Goal: Find specific page/section: Find specific page/section

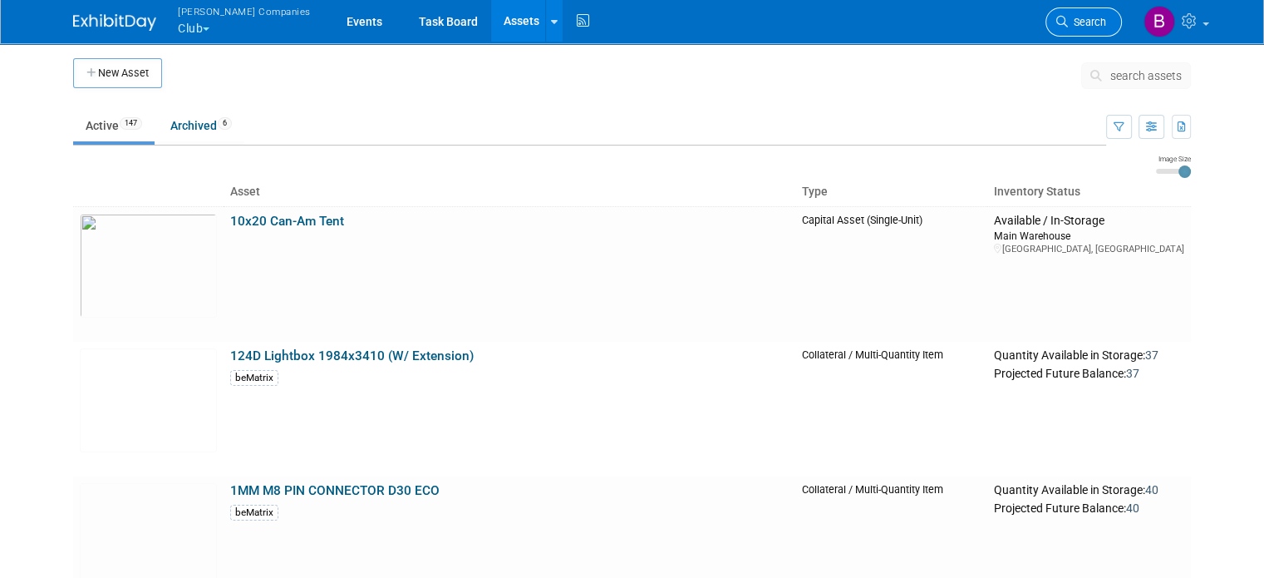
click at [1094, 19] on span "Search" at bounding box center [1087, 22] width 38 height 12
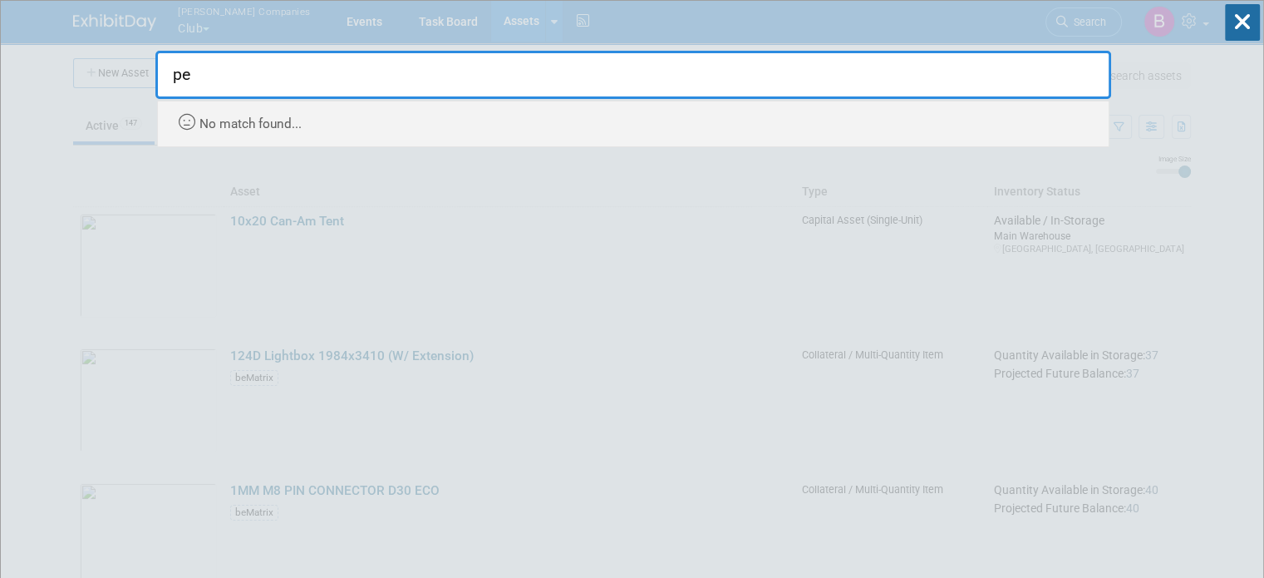
click at [356, 85] on input "pe" at bounding box center [633, 75] width 956 height 48
type input "pe"
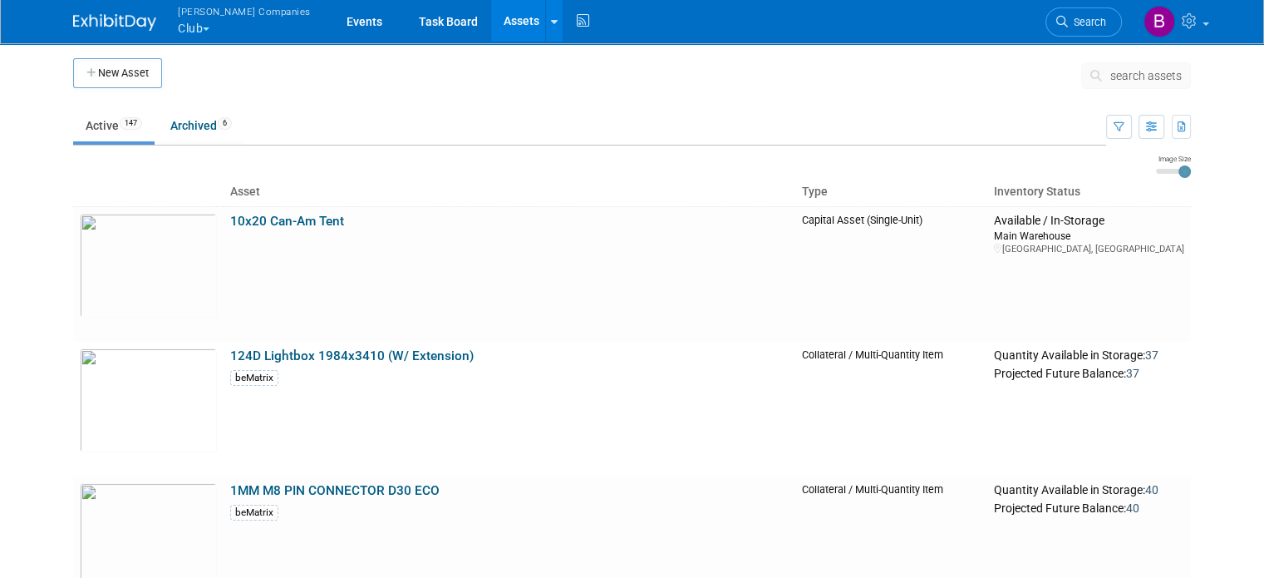
click at [1138, 76] on span "search assets" at bounding box center [1145, 75] width 71 height 13
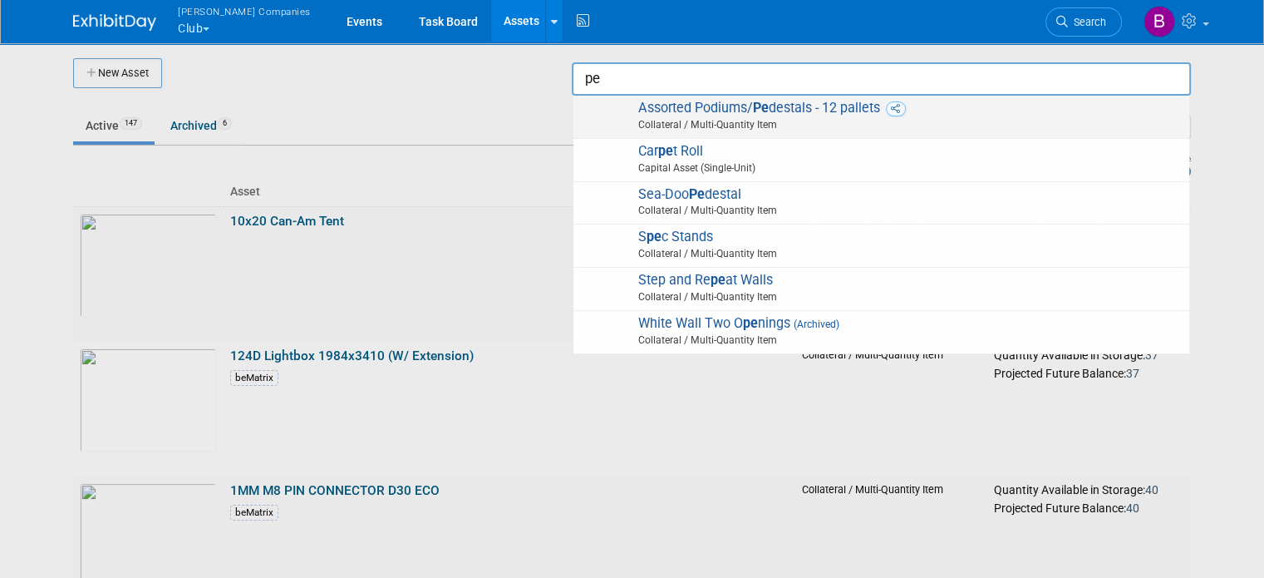
click at [802, 119] on span "Collateral / Multi-Quantity Item" at bounding box center [884, 124] width 594 height 15
type input "Assorted Podiums/Pedestals - 12 pallets"
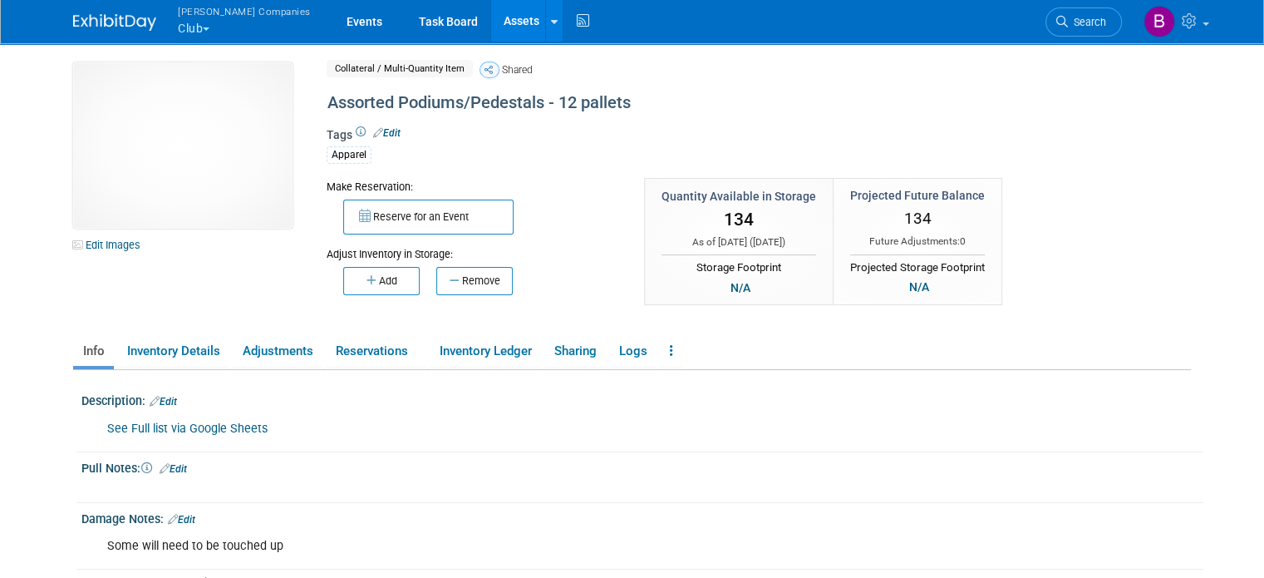
click at [206, 433] on link "See Full list via Google Sheets" at bounding box center [187, 428] width 160 height 14
click at [209, 29] on button "[PERSON_NAME] Companies Club" at bounding box center [253, 21] width 155 height 43
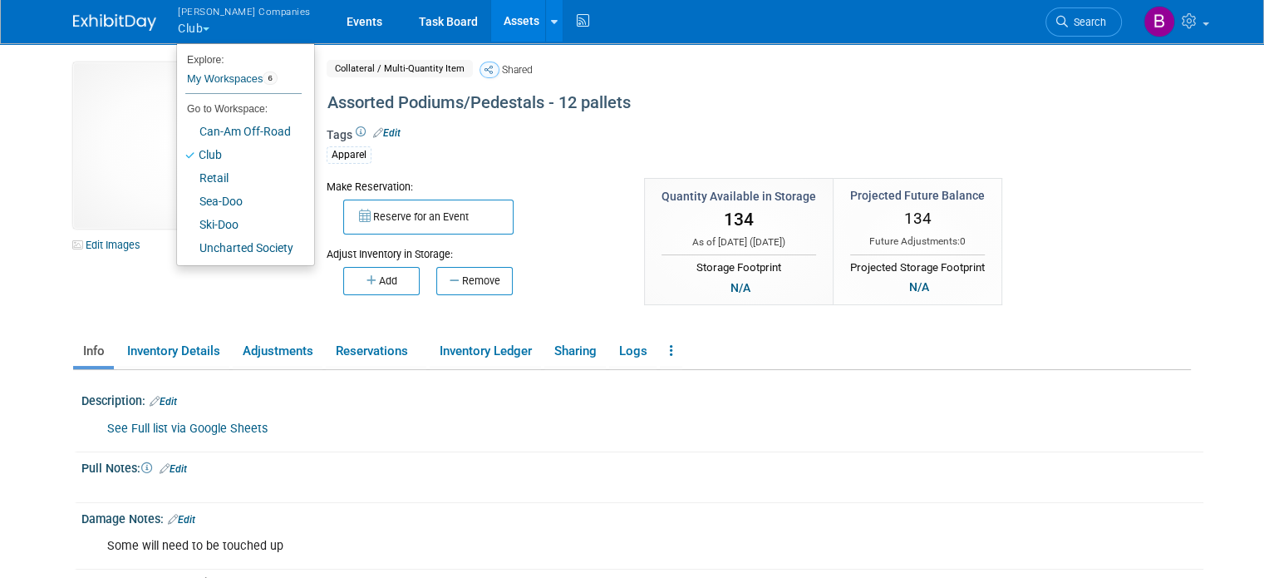
click at [206, 118] on li "Go to Workspace:" at bounding box center [239, 109] width 125 height 22
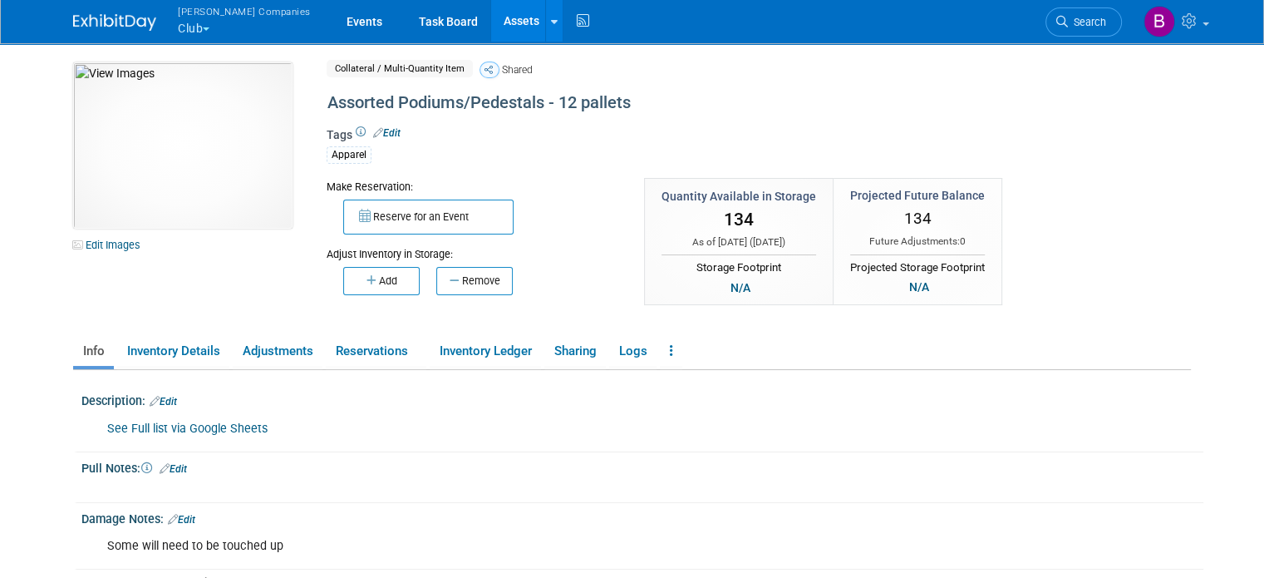
click at [176, 20] on button "[PERSON_NAME] Companies Club" at bounding box center [253, 21] width 155 height 43
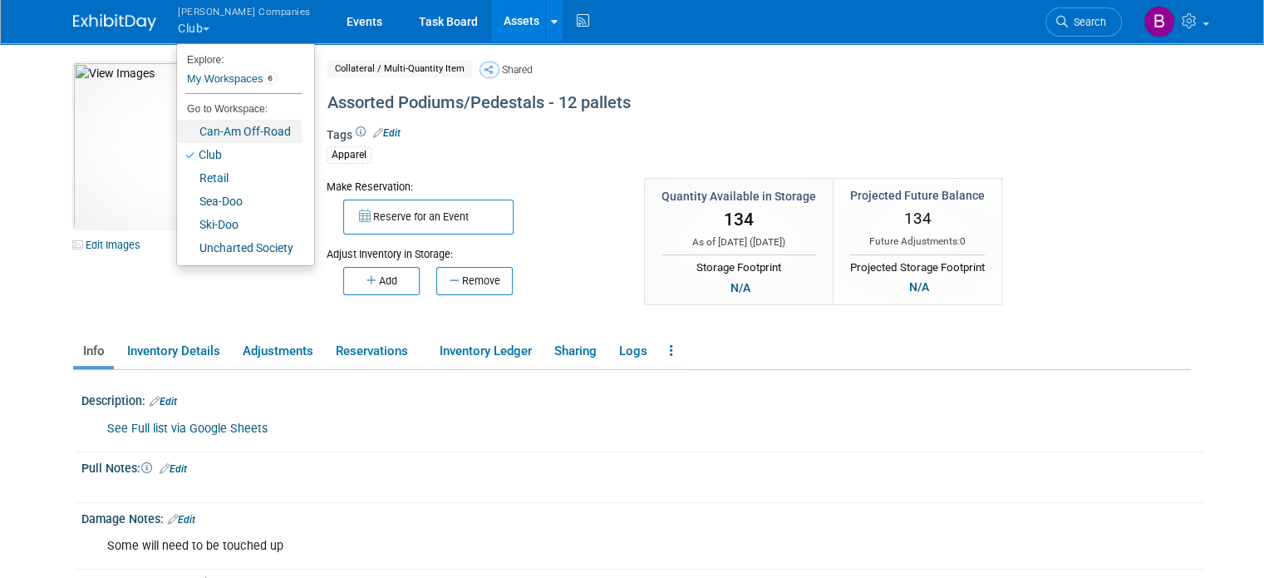
click at [196, 136] on link "Can-Am Off-Road" at bounding box center [239, 131] width 125 height 23
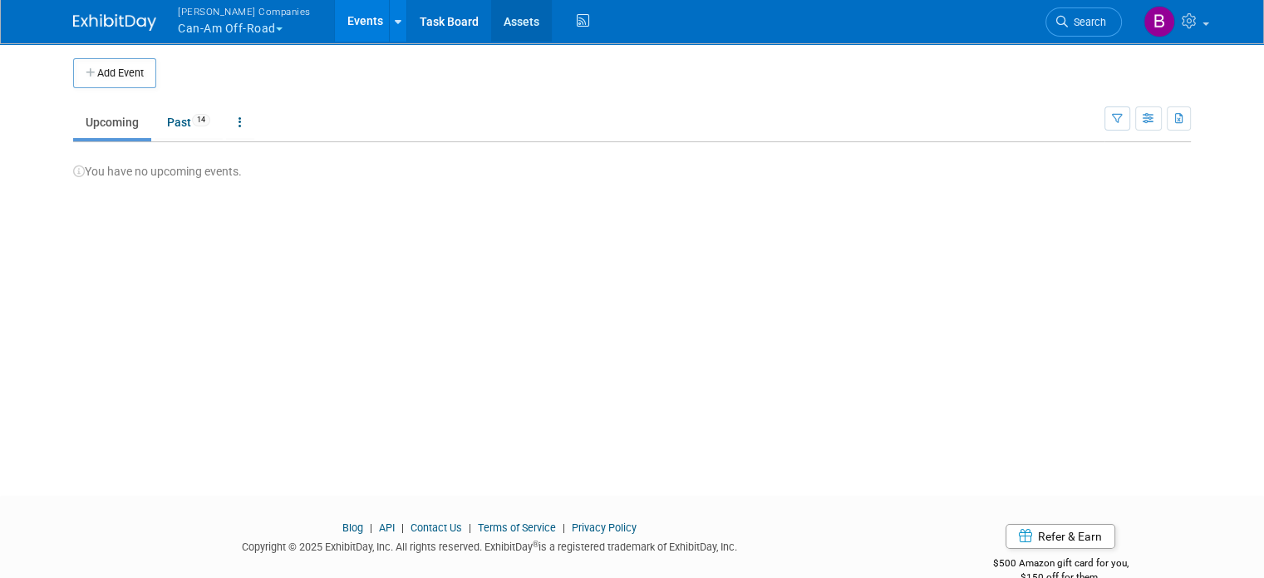
click at [491, 24] on link "Assets" at bounding box center [521, 21] width 61 height 42
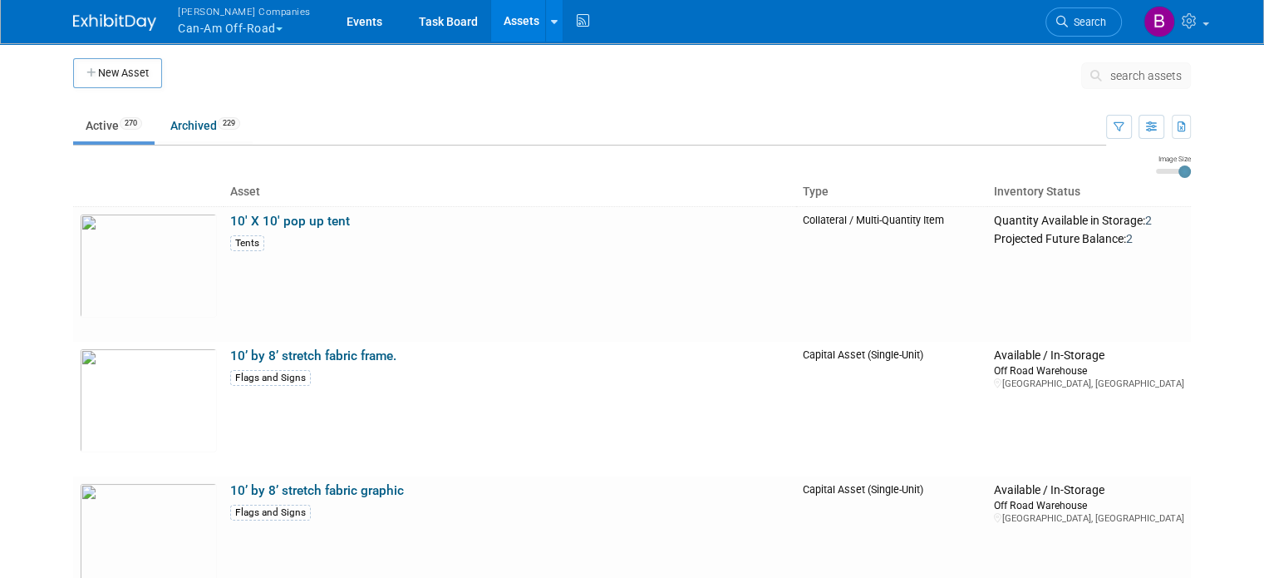
click at [1153, 69] on span "search assets" at bounding box center [1145, 75] width 71 height 13
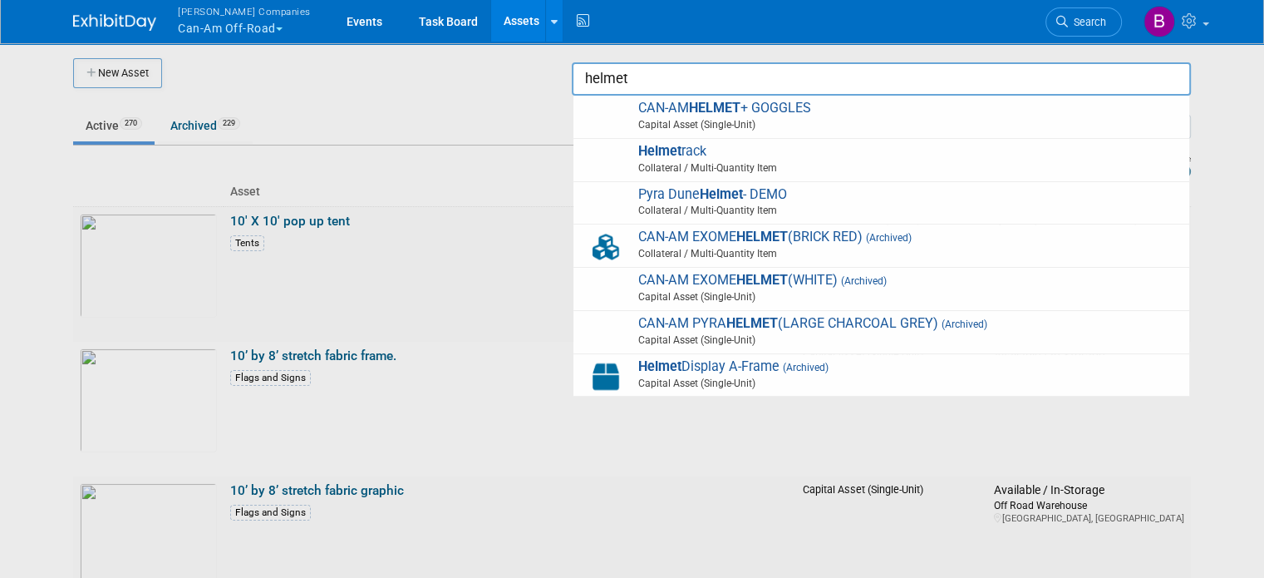
click at [705, 80] on input "helmet" at bounding box center [881, 78] width 619 height 33
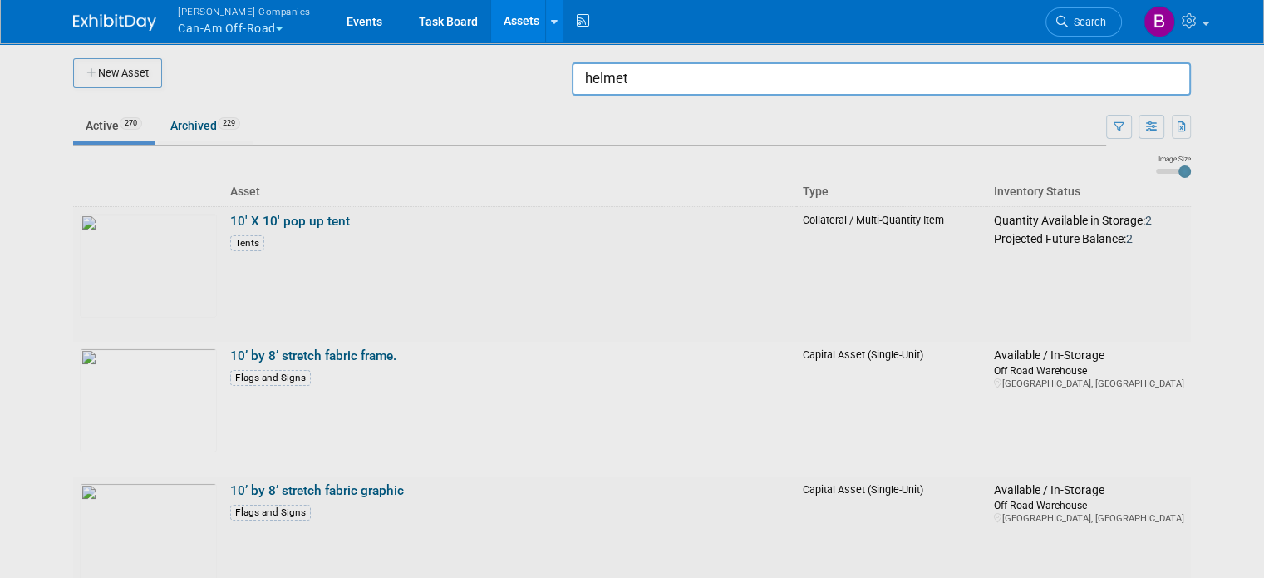
click at [705, 80] on input "helmet" at bounding box center [881, 78] width 619 height 33
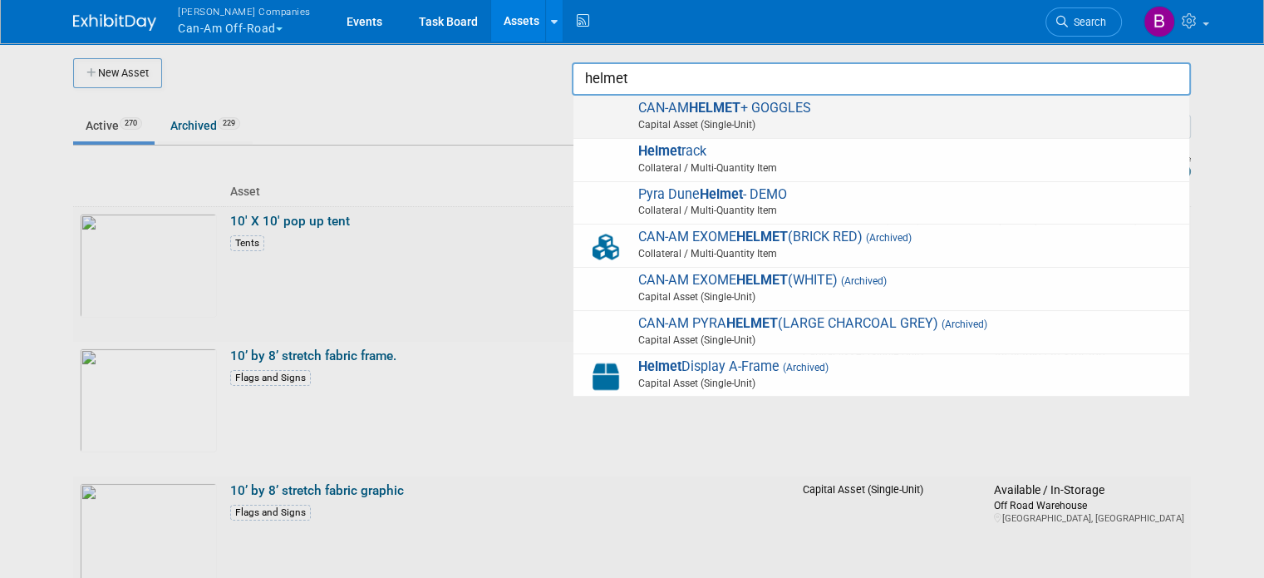
click at [681, 103] on span "CAN-AM HELMET + GOGGLES Capital Asset (Single-Unit)" at bounding box center [881, 117] width 599 height 34
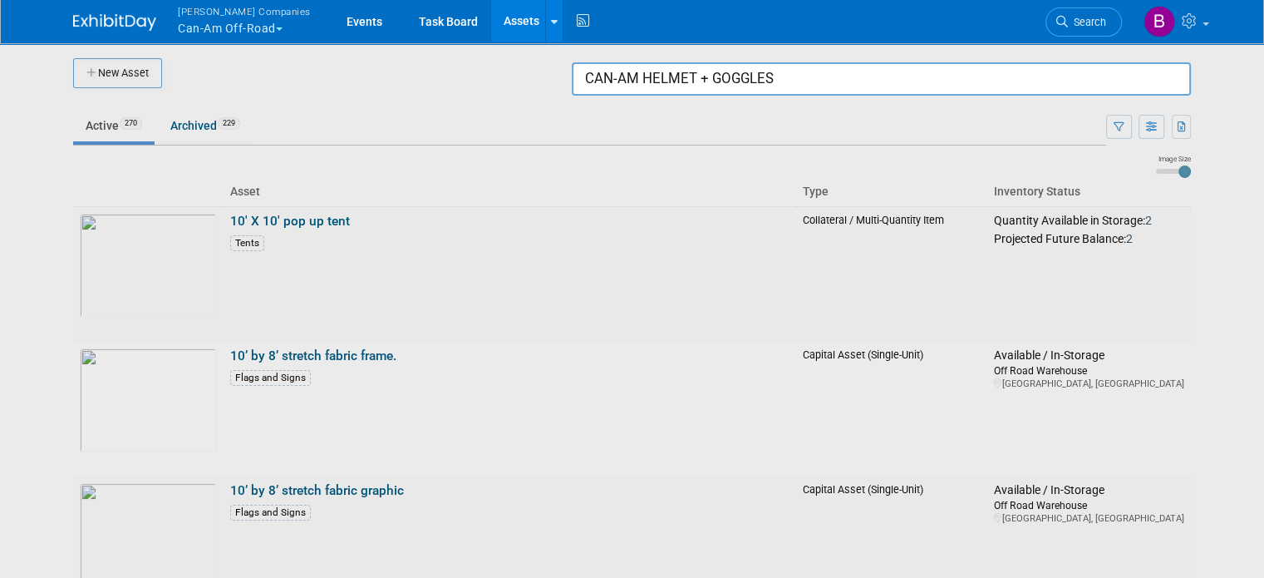
drag, startPoint x: 806, startPoint y: 77, endPoint x: 705, endPoint y: 80, distance: 100.6
click at [705, 80] on input "CAN-AM HELMET + GOGGLES" at bounding box center [881, 78] width 619 height 33
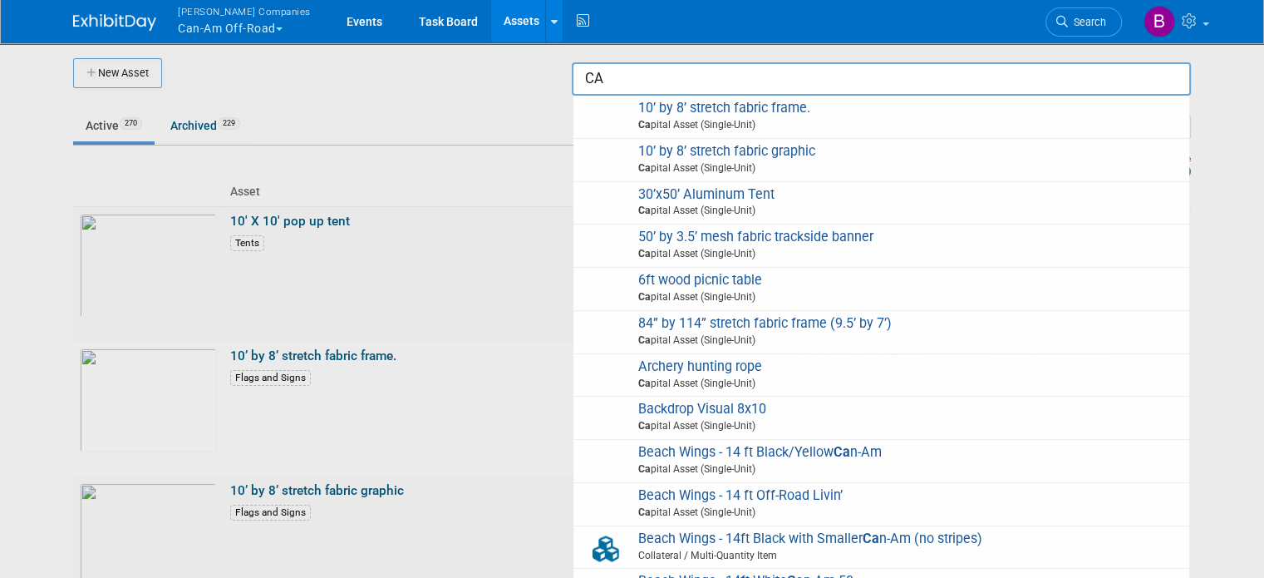
type input "C"
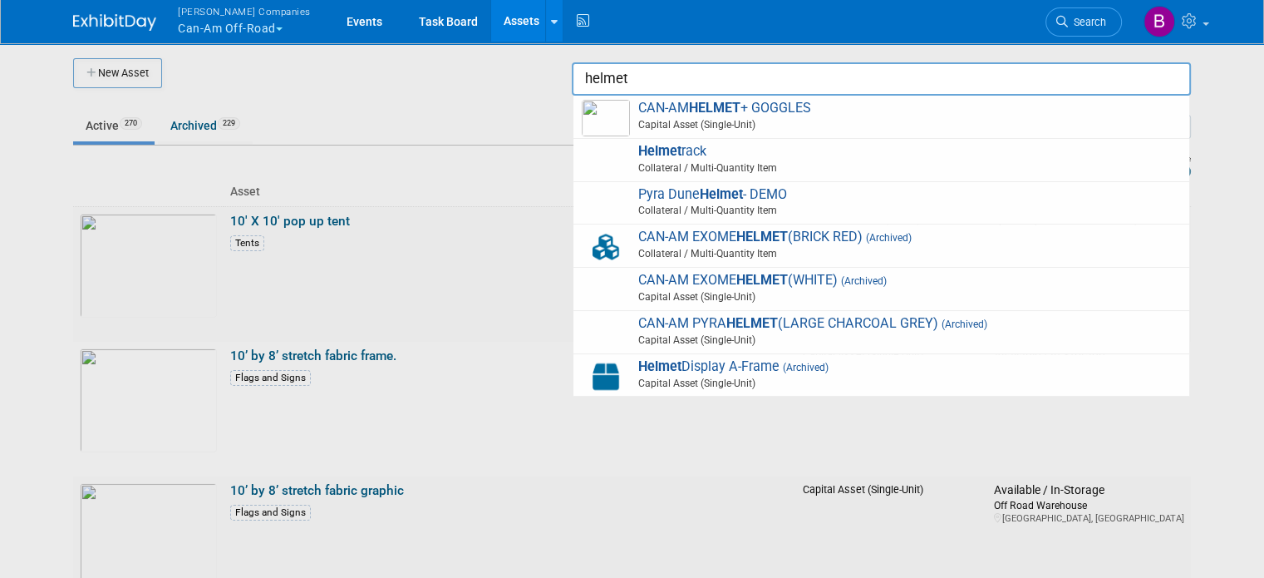
type input "helmet"
click at [632, 90] on div at bounding box center [632, 289] width 0 height 578
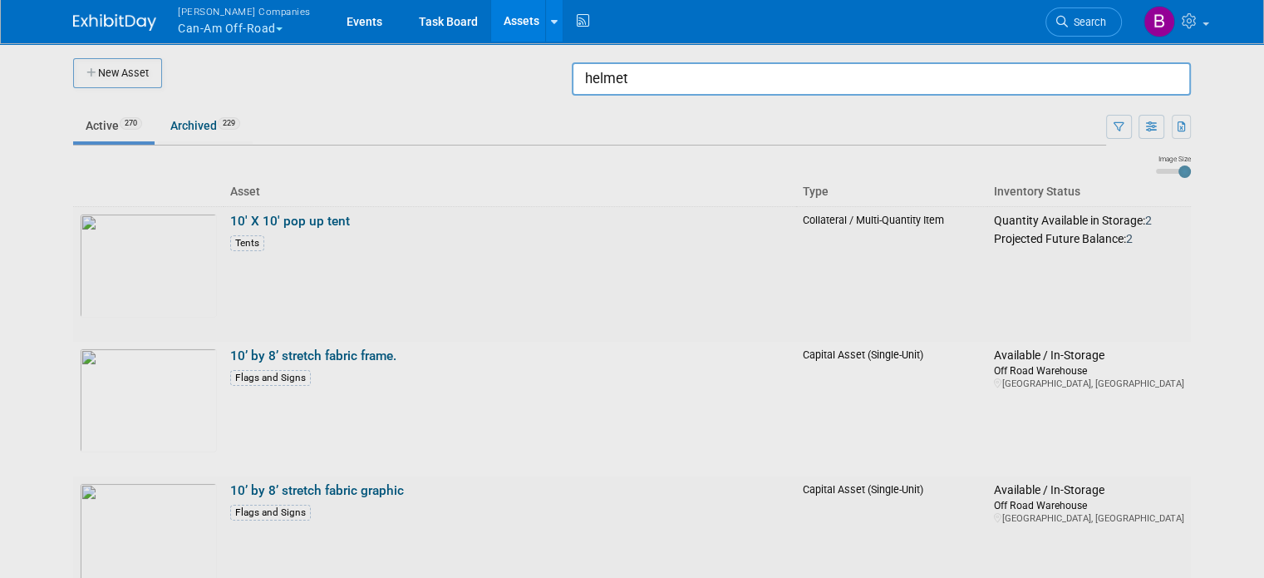
click at [936, 86] on input "helmet" at bounding box center [881, 78] width 619 height 33
click at [632, 279] on div at bounding box center [632, 289] width 0 height 578
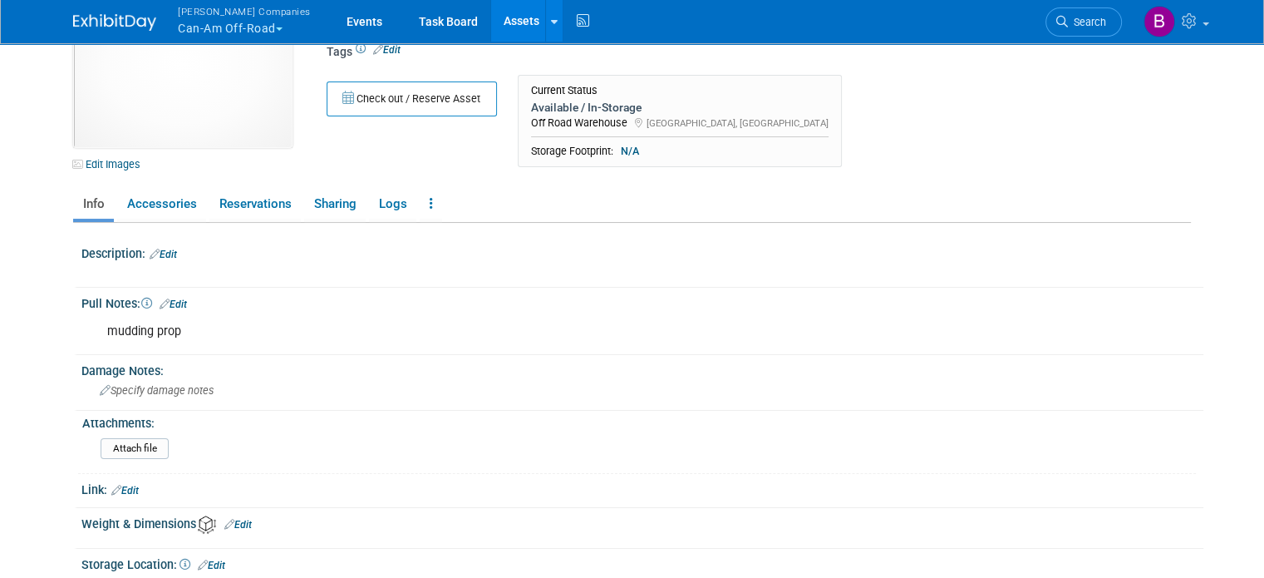
scroll to position [73, 0]
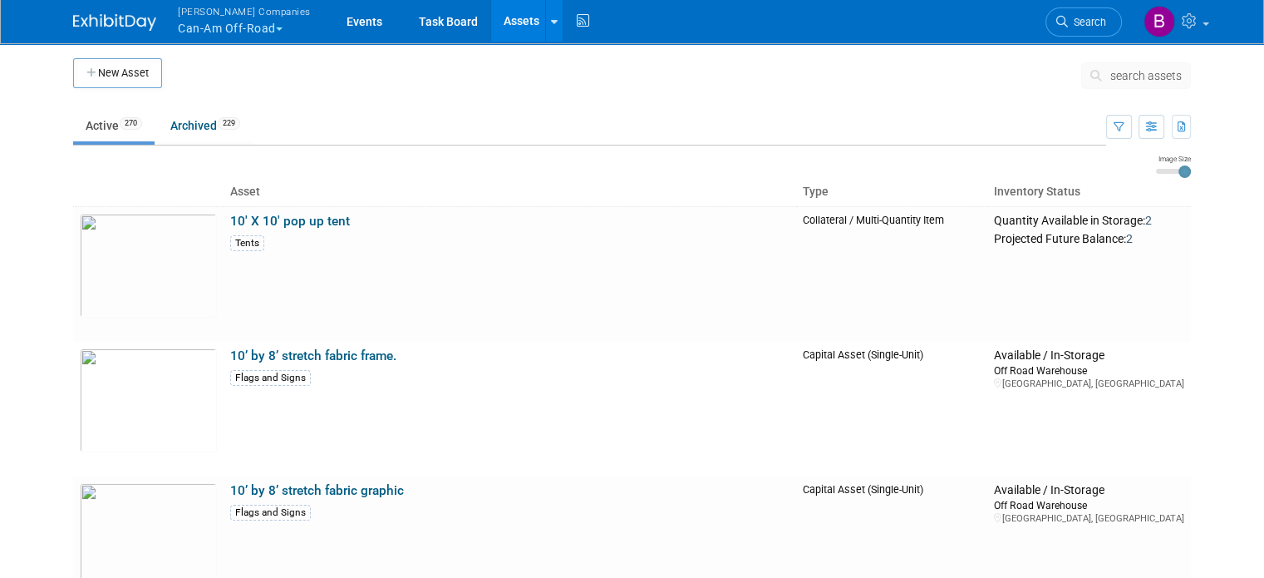
click at [1139, 75] on span "search assets" at bounding box center [1145, 75] width 71 height 13
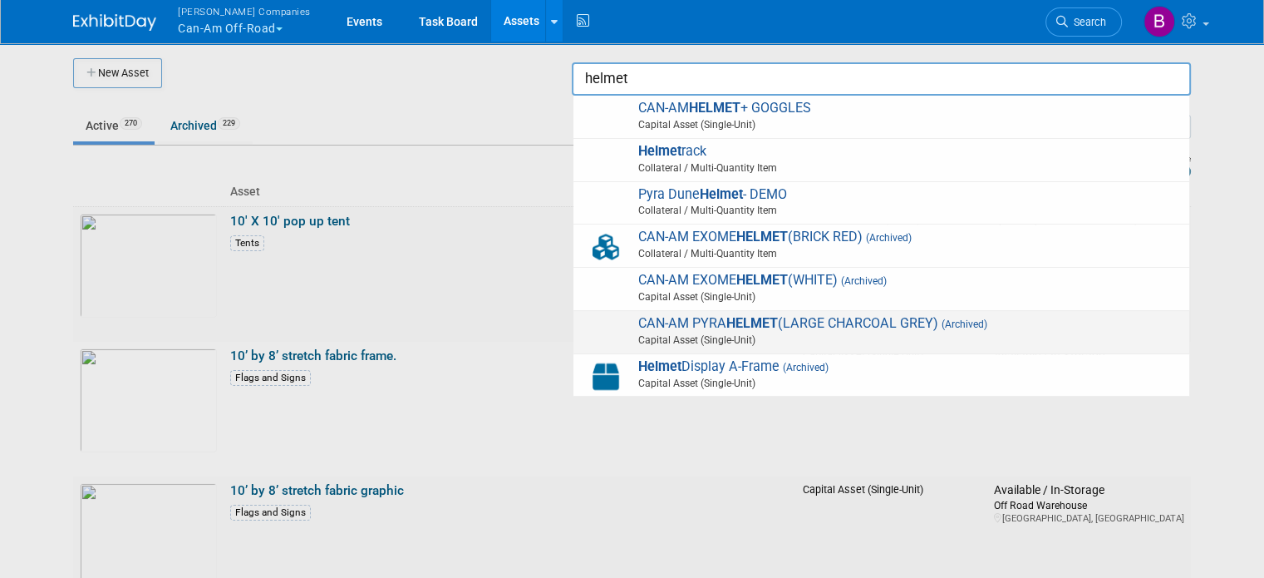
click at [745, 334] on span "Capital Asset (Single-Unit)" at bounding box center [884, 339] width 594 height 15
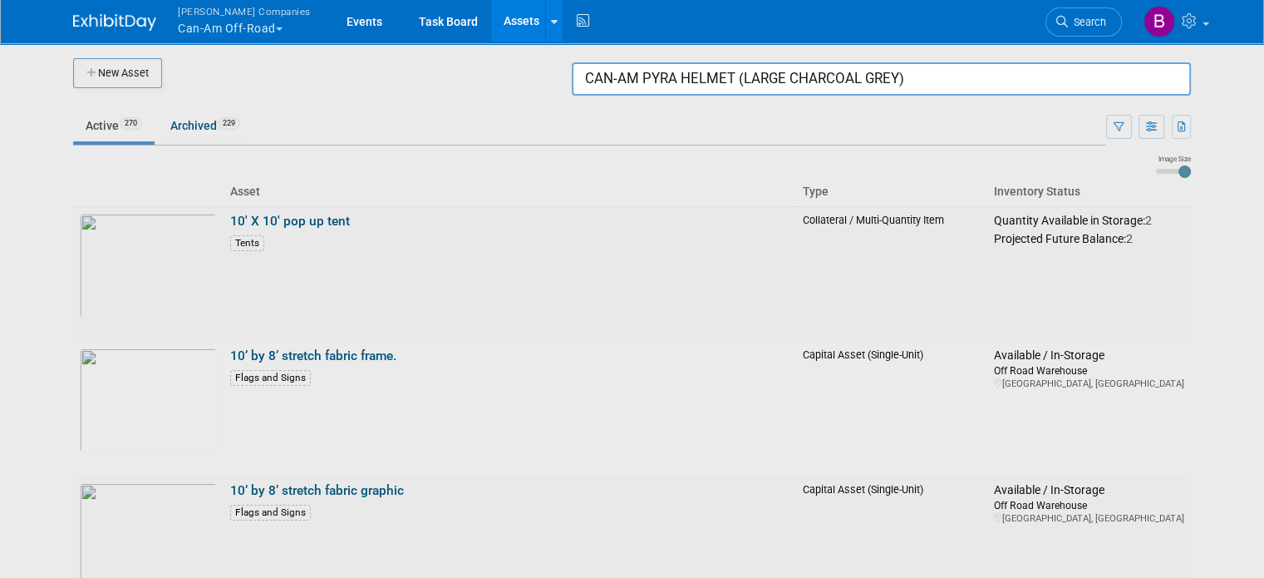
click at [632, 119] on div at bounding box center [632, 289] width 0 height 578
click at [632, 123] on div at bounding box center [632, 289] width 0 height 578
click at [1107, 79] on input "CAN-AM PYRA HELMET (LARGE CHARCOAL GREY)" at bounding box center [881, 78] width 619 height 33
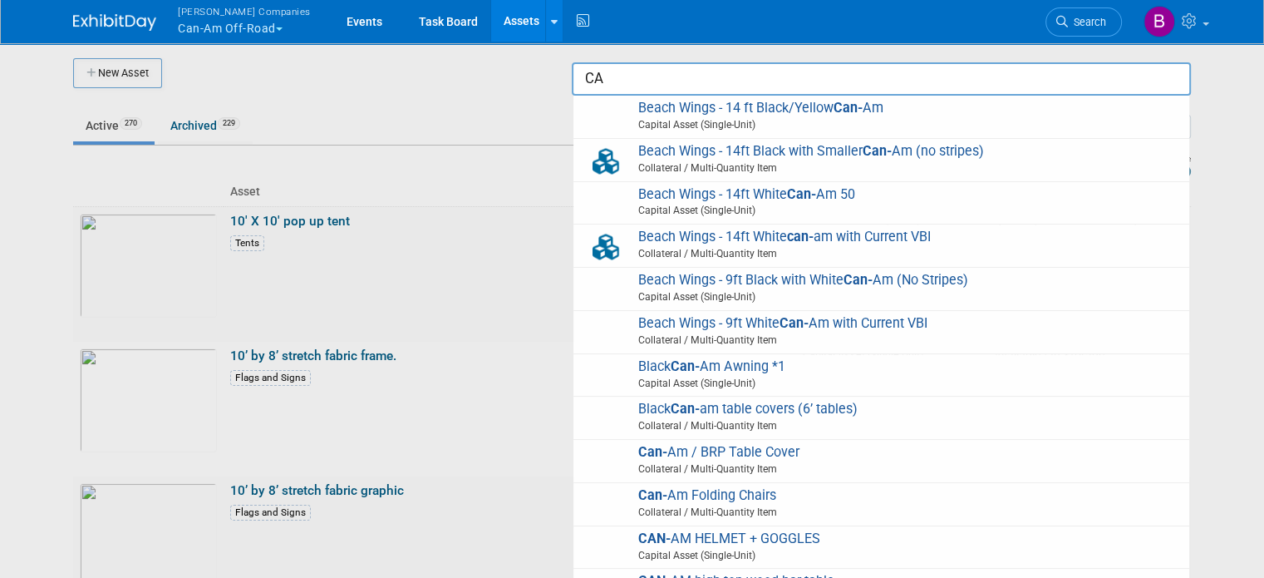
type input "C"
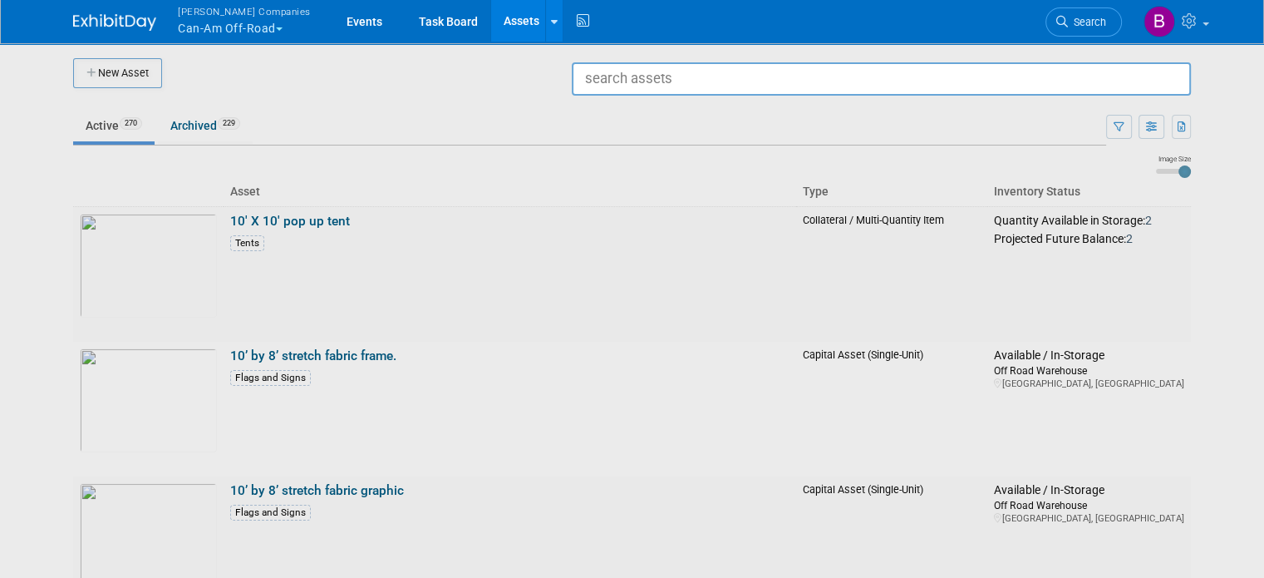
click at [632, 105] on div at bounding box center [632, 289] width 0 height 578
click at [632, 132] on div at bounding box center [632, 289] width 0 height 578
click at [632, 125] on div at bounding box center [632, 289] width 0 height 578
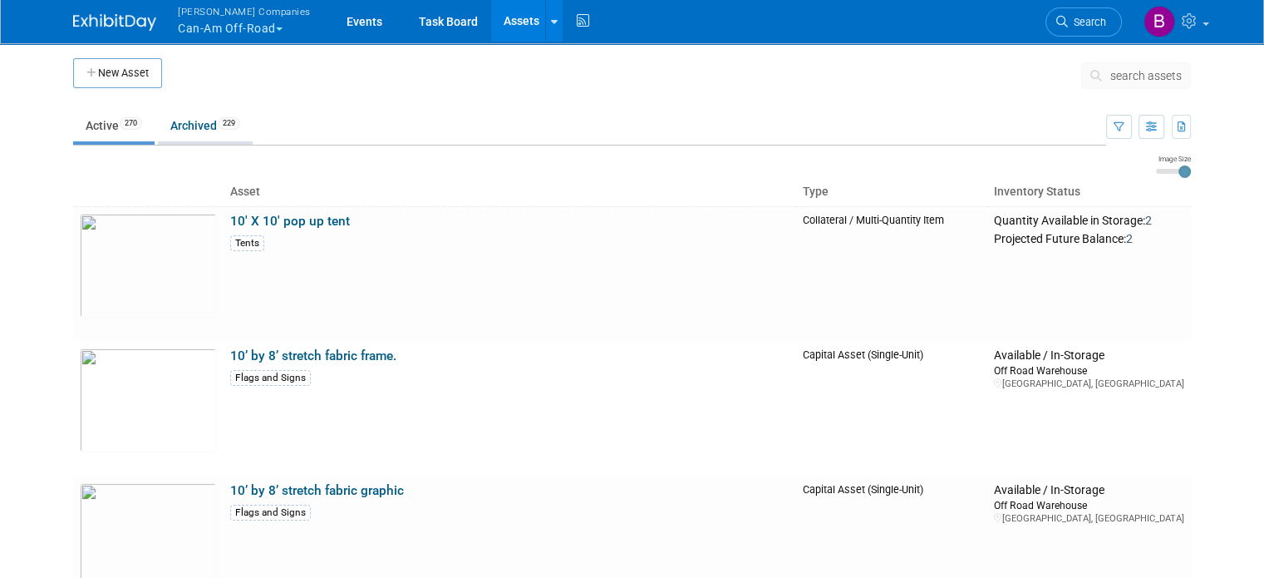
click at [185, 135] on link "Archived 229" at bounding box center [205, 126] width 95 height 32
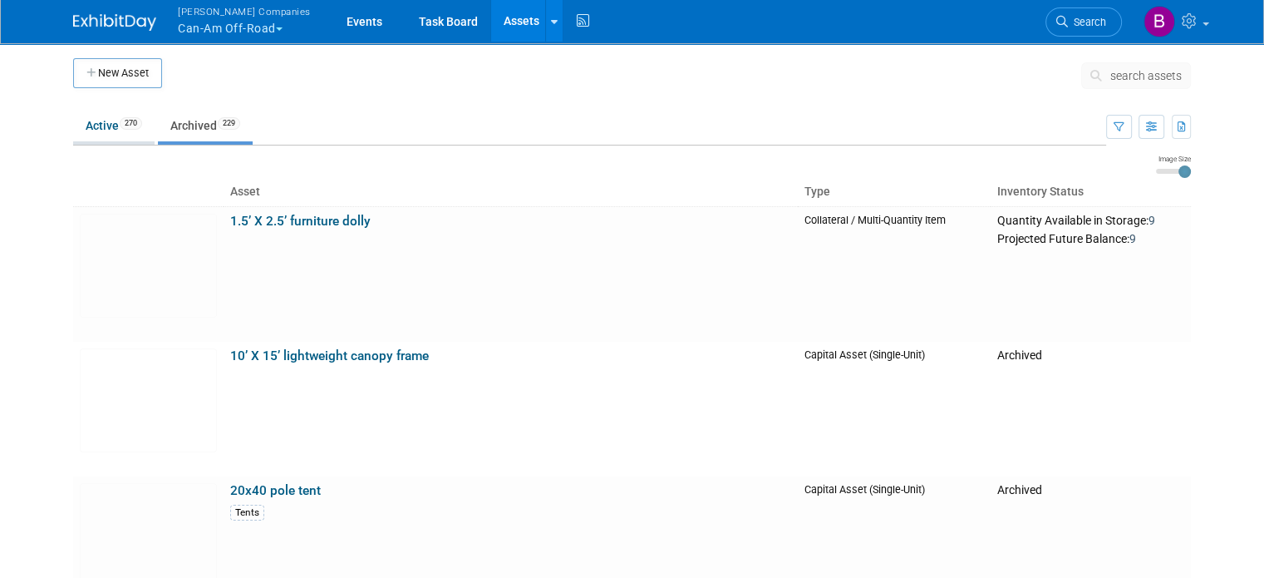
click at [73, 115] on link "Active 270" at bounding box center [113, 126] width 81 height 32
